Goal: Task Accomplishment & Management: Manage account settings

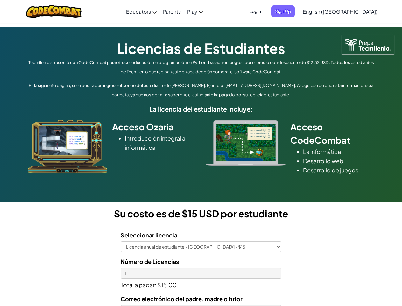
click at [201, 153] on div at bounding box center [245, 143] width 89 height 46
click at [265, 11] on span "Login" at bounding box center [255, 11] width 19 height 12
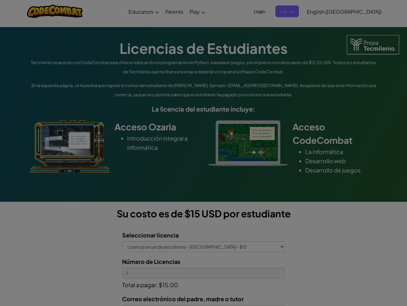
click at [0, 0] on input "Email or Username :" at bounding box center [0, 0] width 0 height 0
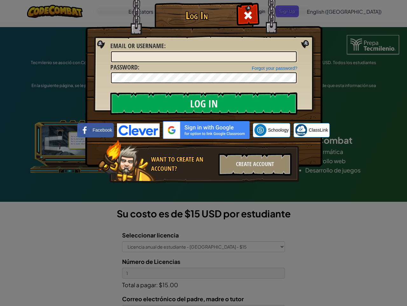
click at [322, 11] on div "Log In Unknown Error Email or Username : Forgot your password? Password : Log I…" at bounding box center [203, 153] width 407 height 306
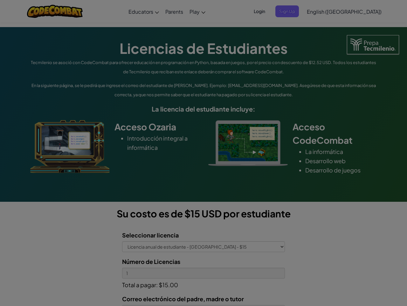
click at [322, 11] on div "Log In Unknown Error Email or Username : Forgot your password? Password : Log I…" at bounding box center [203, 153] width 407 height 306
click at [356, 11] on div at bounding box center [203, 153] width 407 height 306
